Goal: Task Accomplishment & Management: Manage account settings

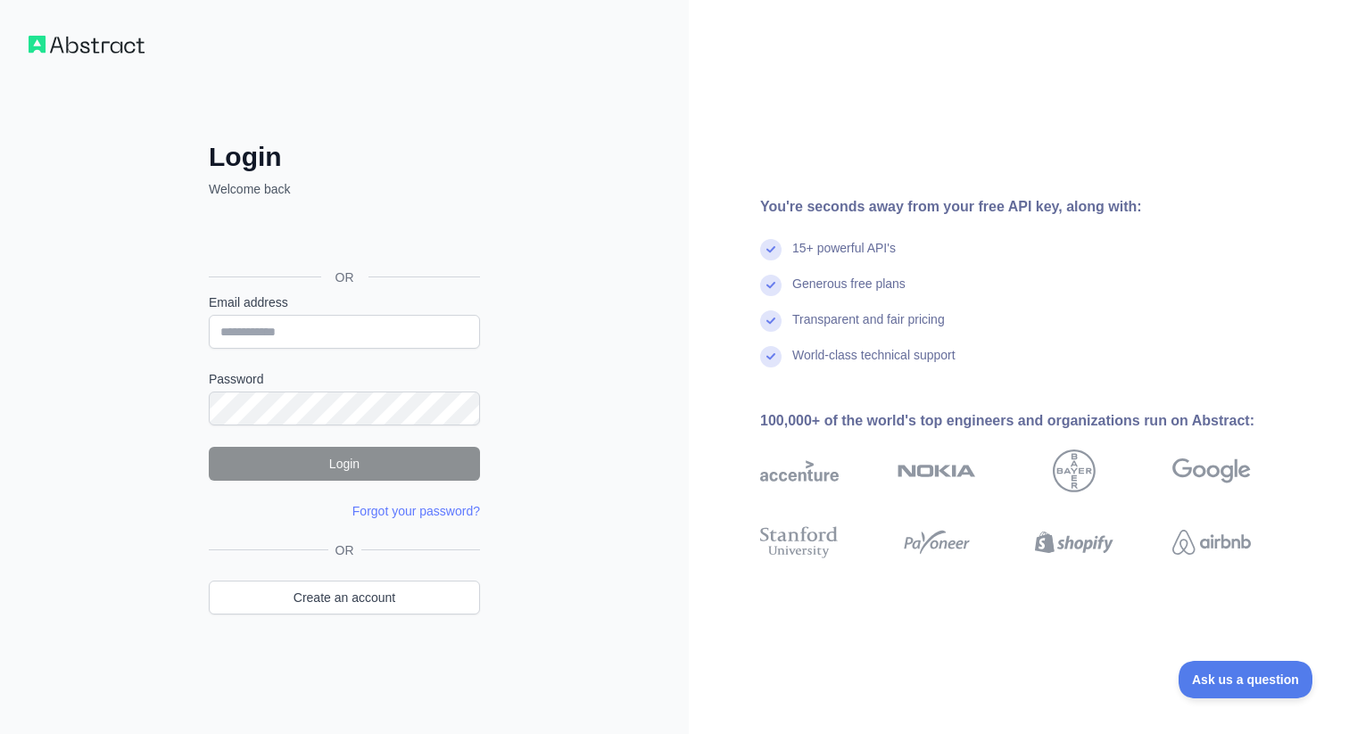
click at [352, 307] on label "Email address" at bounding box center [344, 303] width 271 height 18
click at [352, 315] on input "Email address" at bounding box center [344, 332] width 271 height 34
click at [317, 273] on div "OR" at bounding box center [344, 277] width 271 height 32
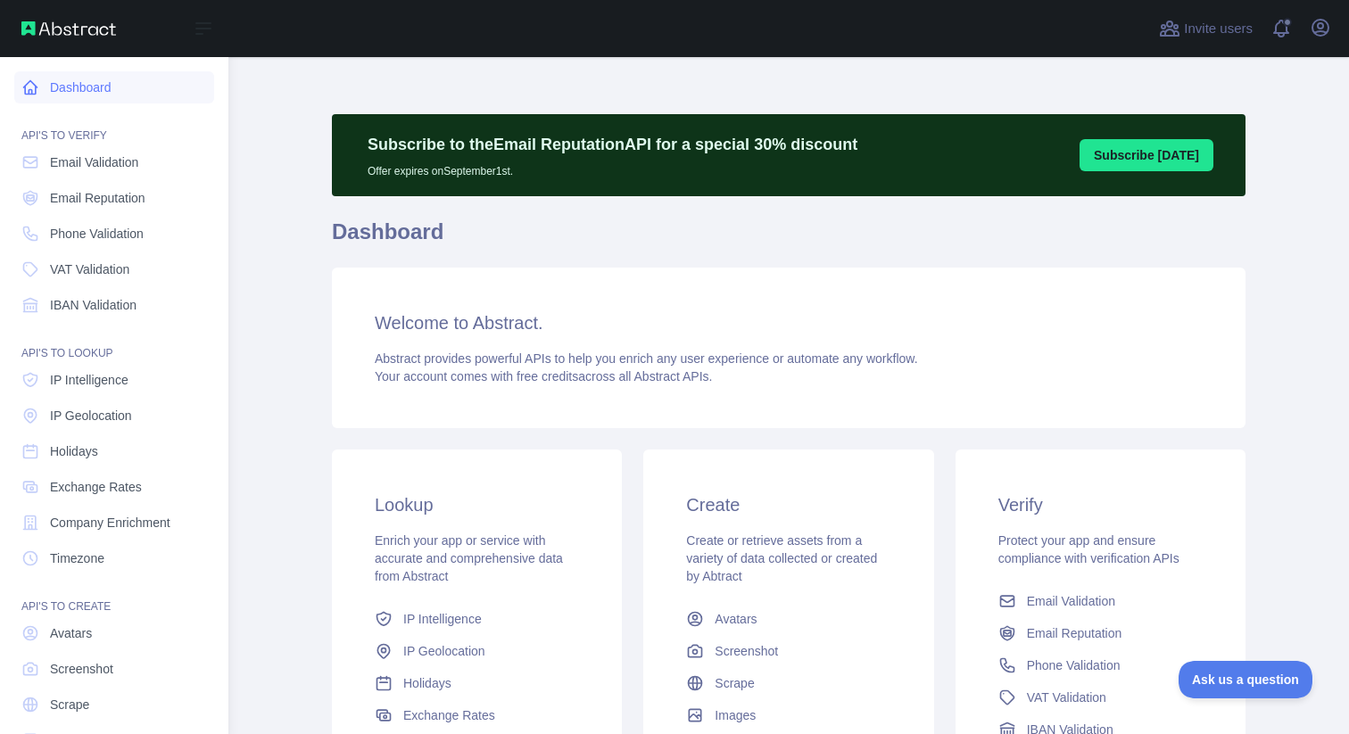
click at [100, 88] on link "Dashboard" at bounding box center [114, 87] width 200 height 32
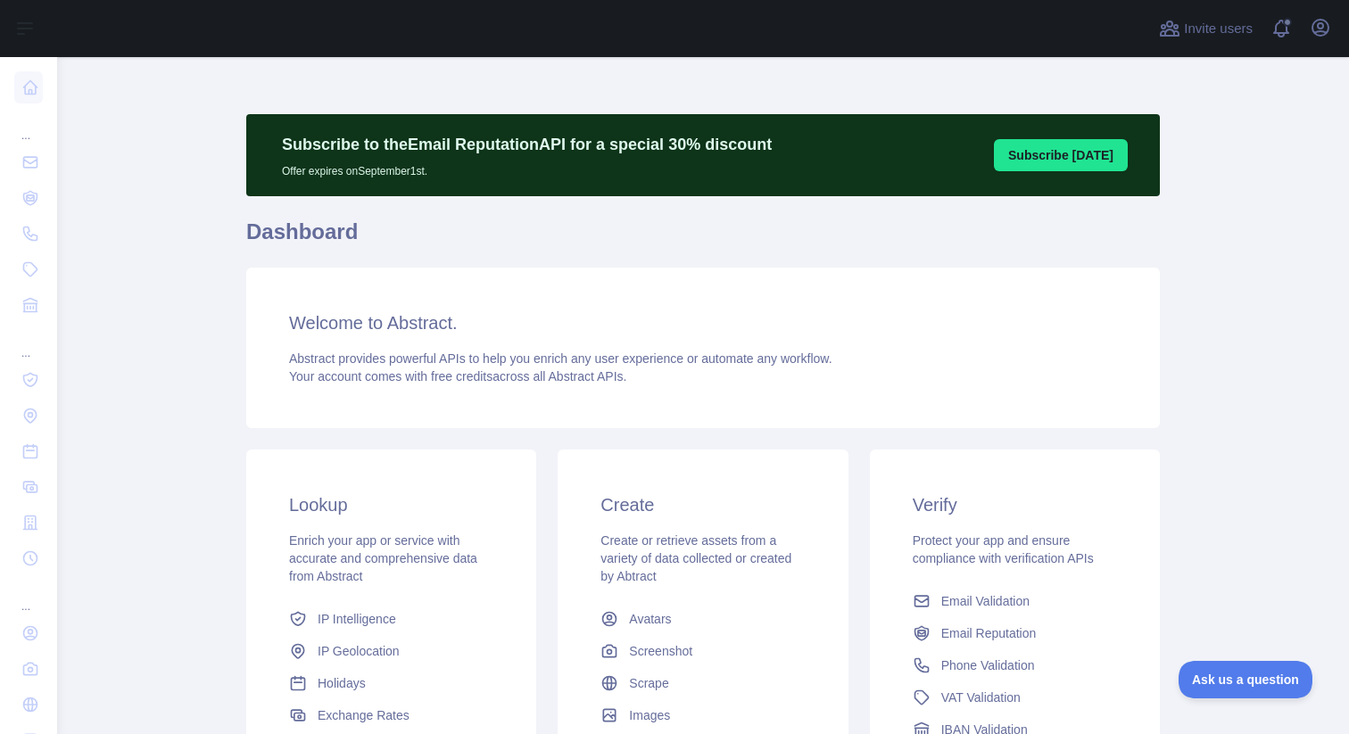
click at [1334, 22] on div "Open user menu" at bounding box center [1320, 28] width 29 height 31
click at [1317, 36] on icon "button" at bounding box center [1321, 28] width 16 height 16
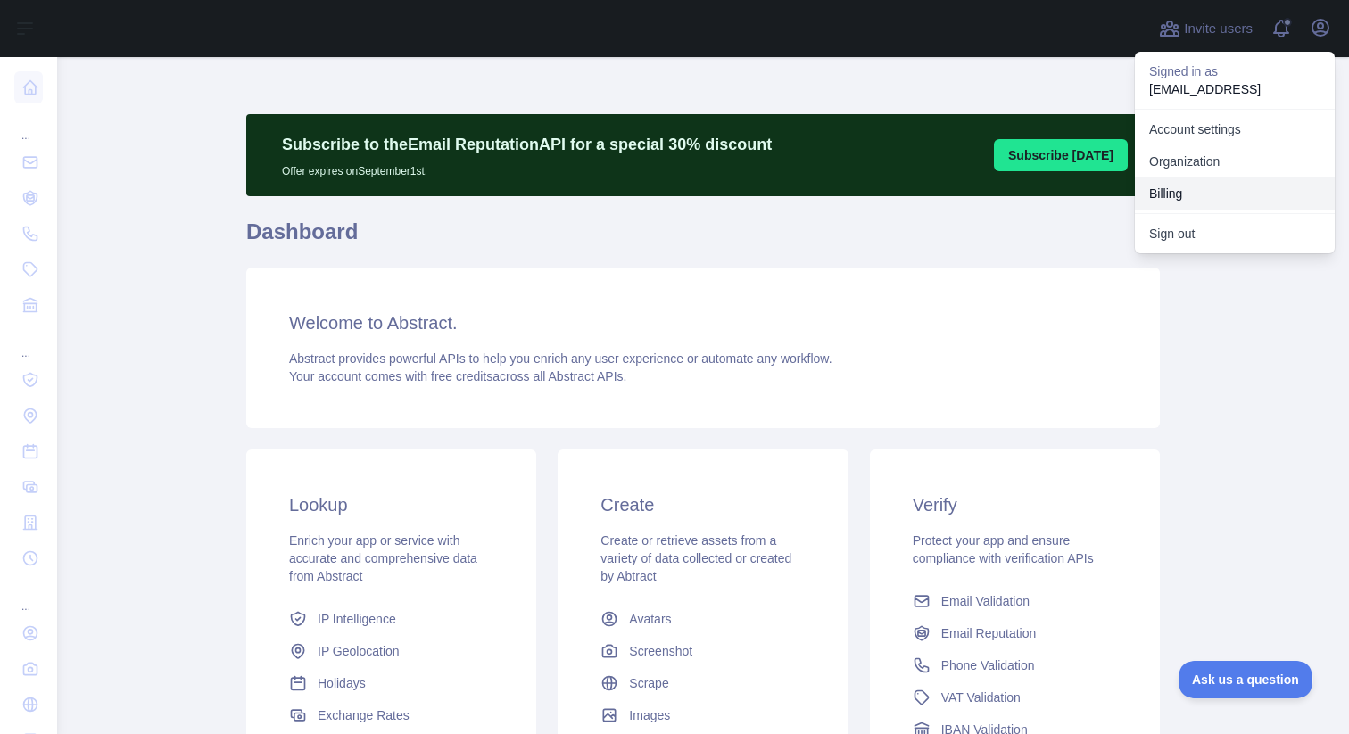
click at [1216, 192] on button "Billing" at bounding box center [1235, 194] width 200 height 32
